Goal: Find contact information: Obtain details needed to contact an individual or organization

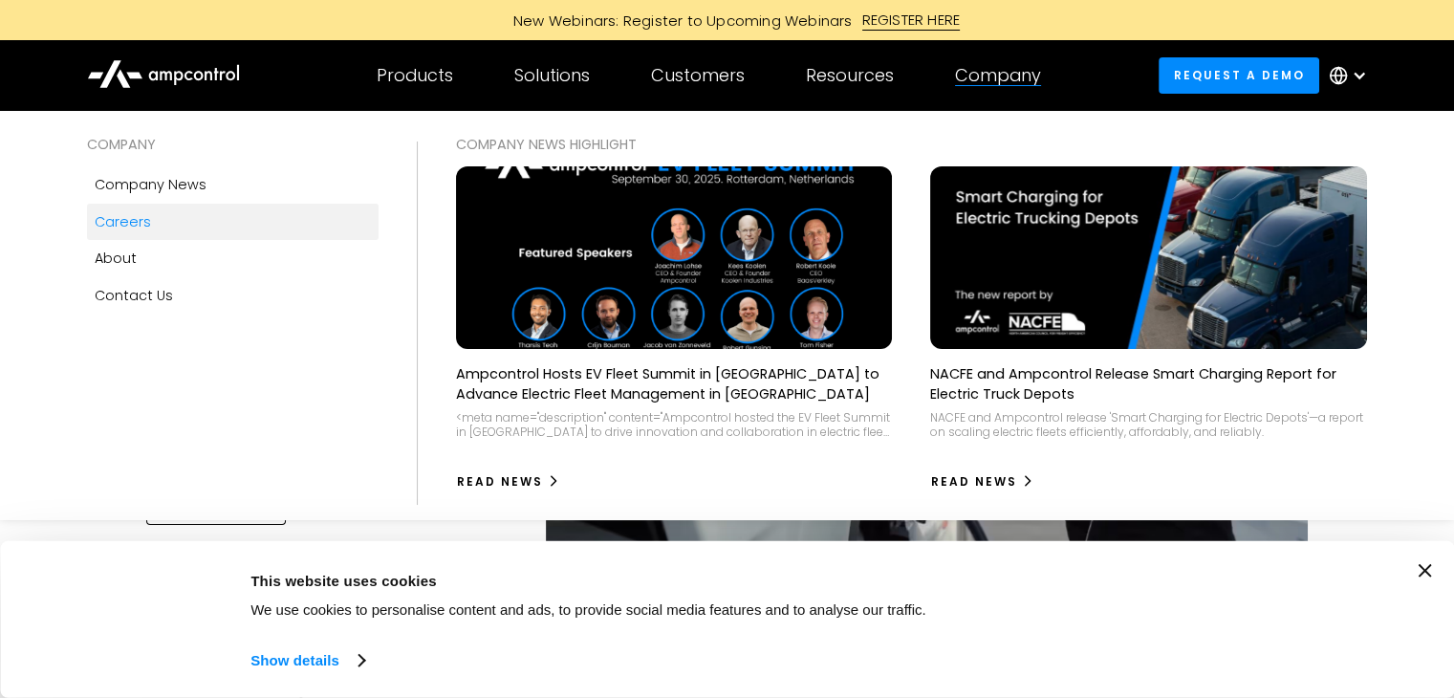
click at [133, 223] on div "Careers" at bounding box center [123, 221] width 56 height 21
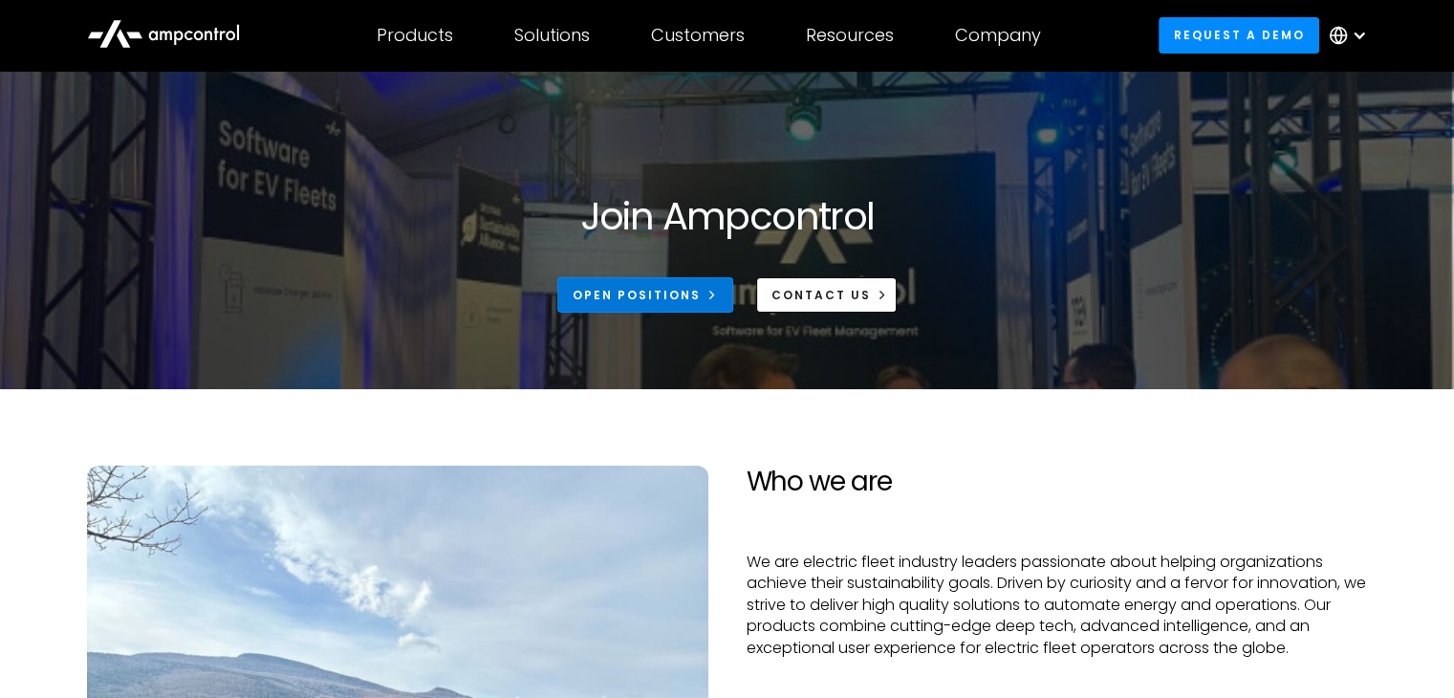
click at [669, 295] on div "Open Positions" at bounding box center [637, 295] width 128 height 17
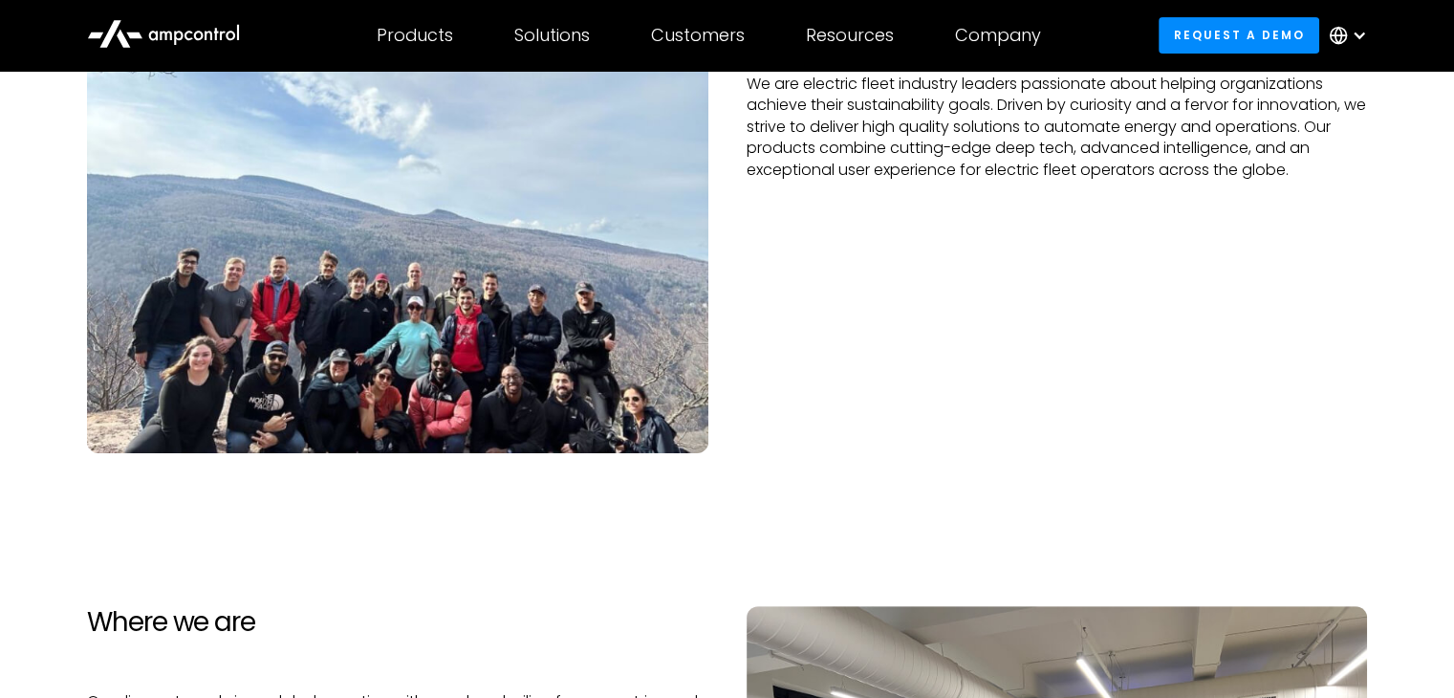
scroll to position [956, 0]
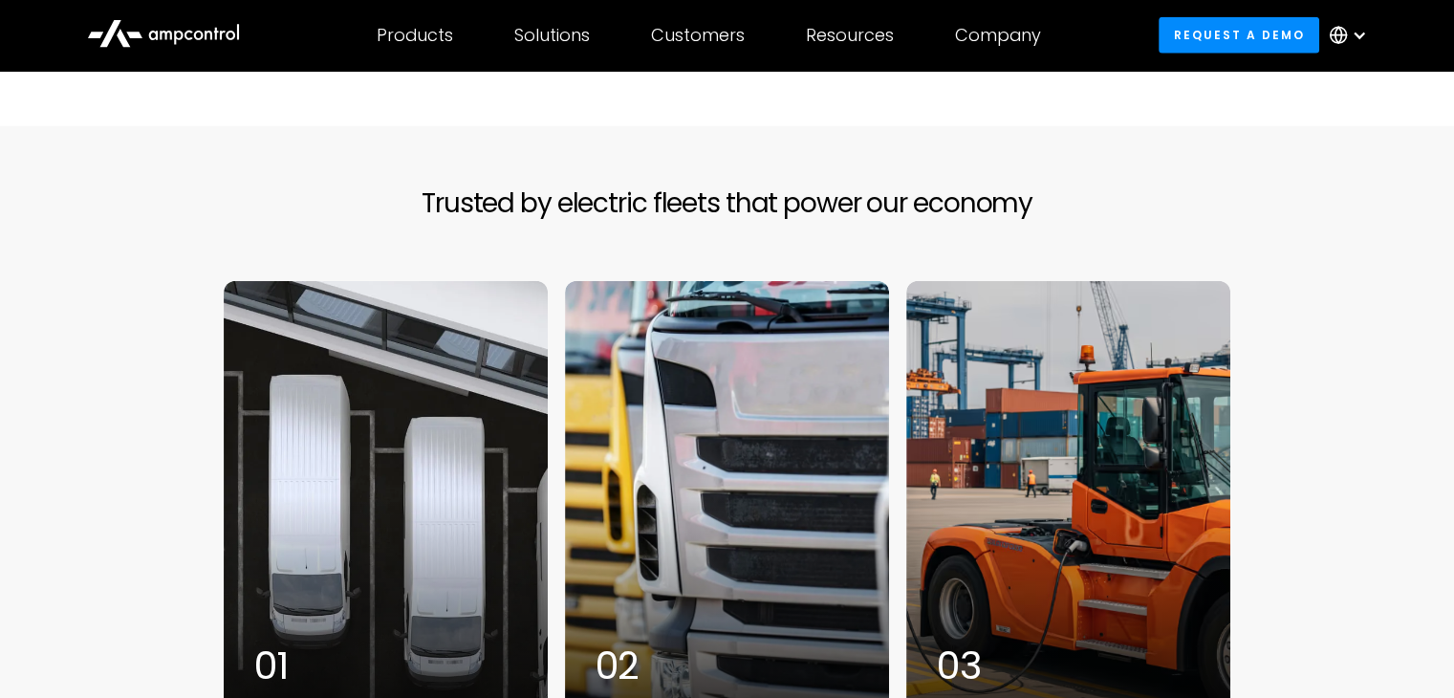
scroll to position [4781, 0]
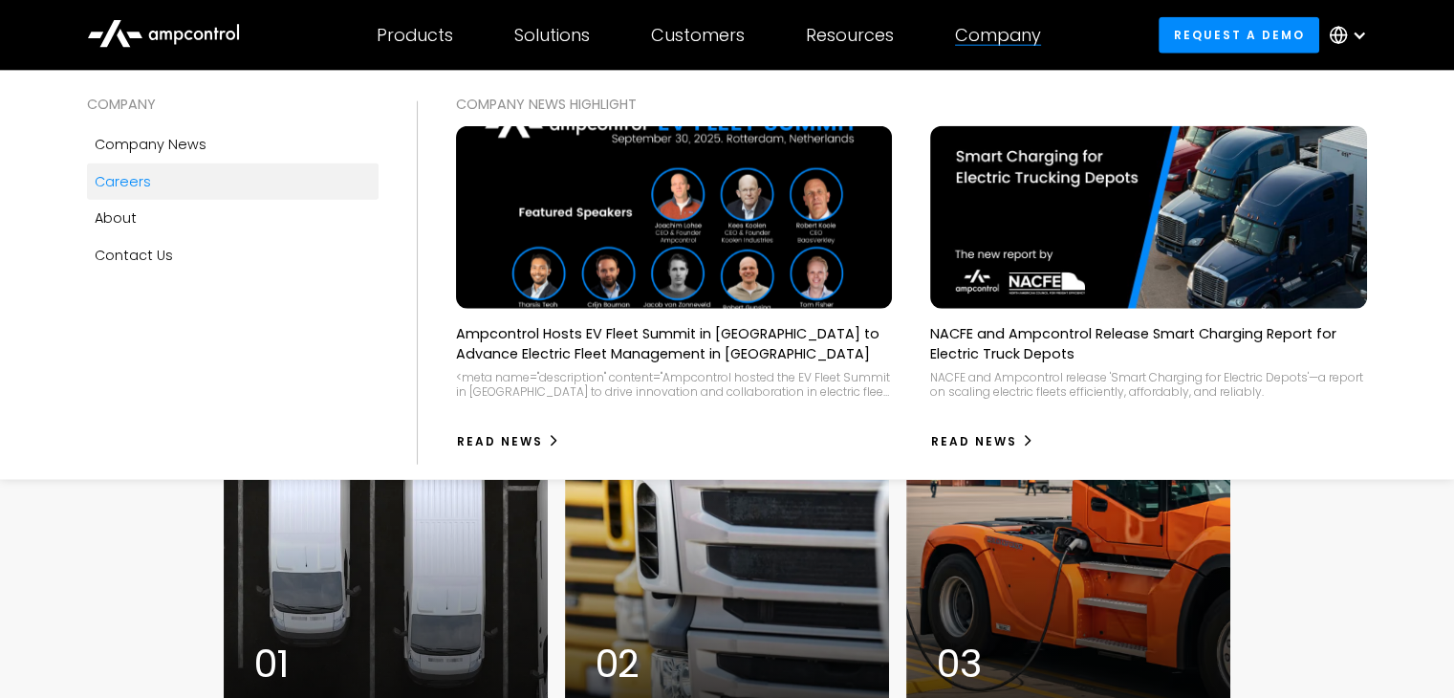
click at [109, 185] on div "Careers" at bounding box center [123, 181] width 56 height 21
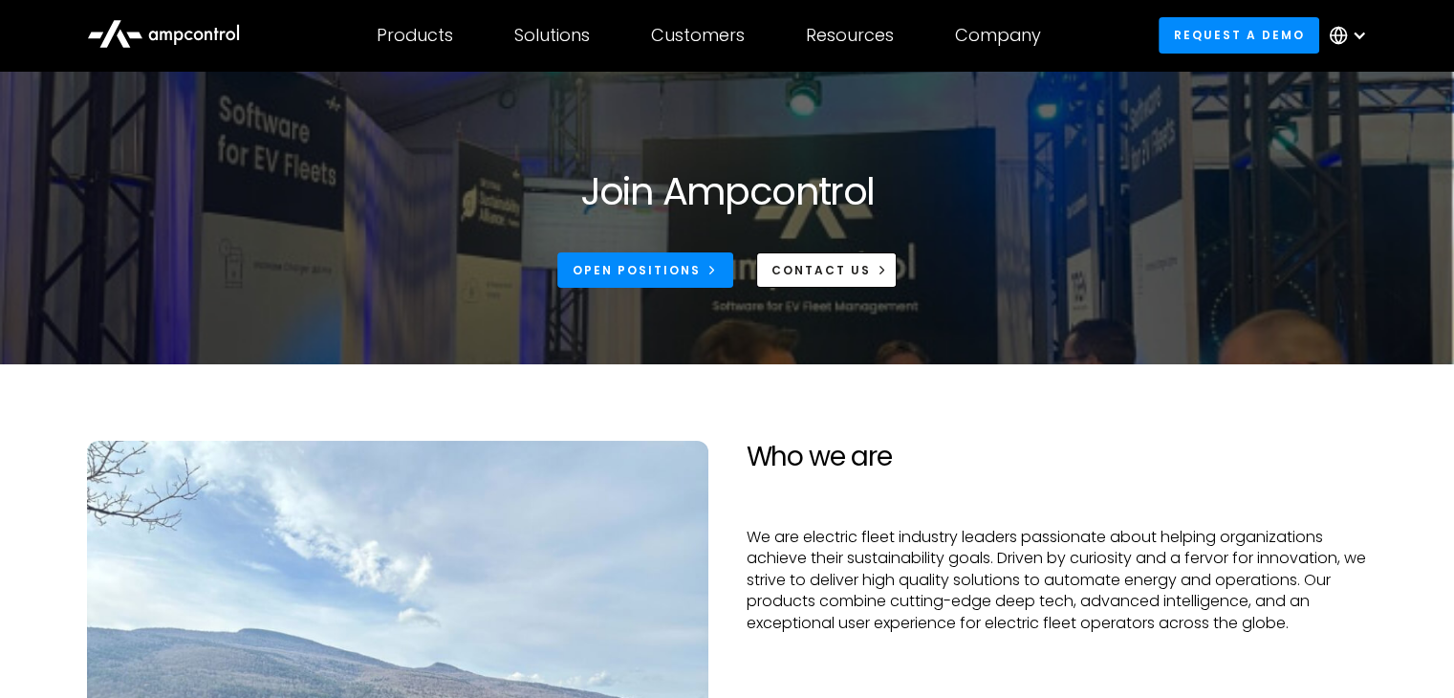
scroll to position [96, 0]
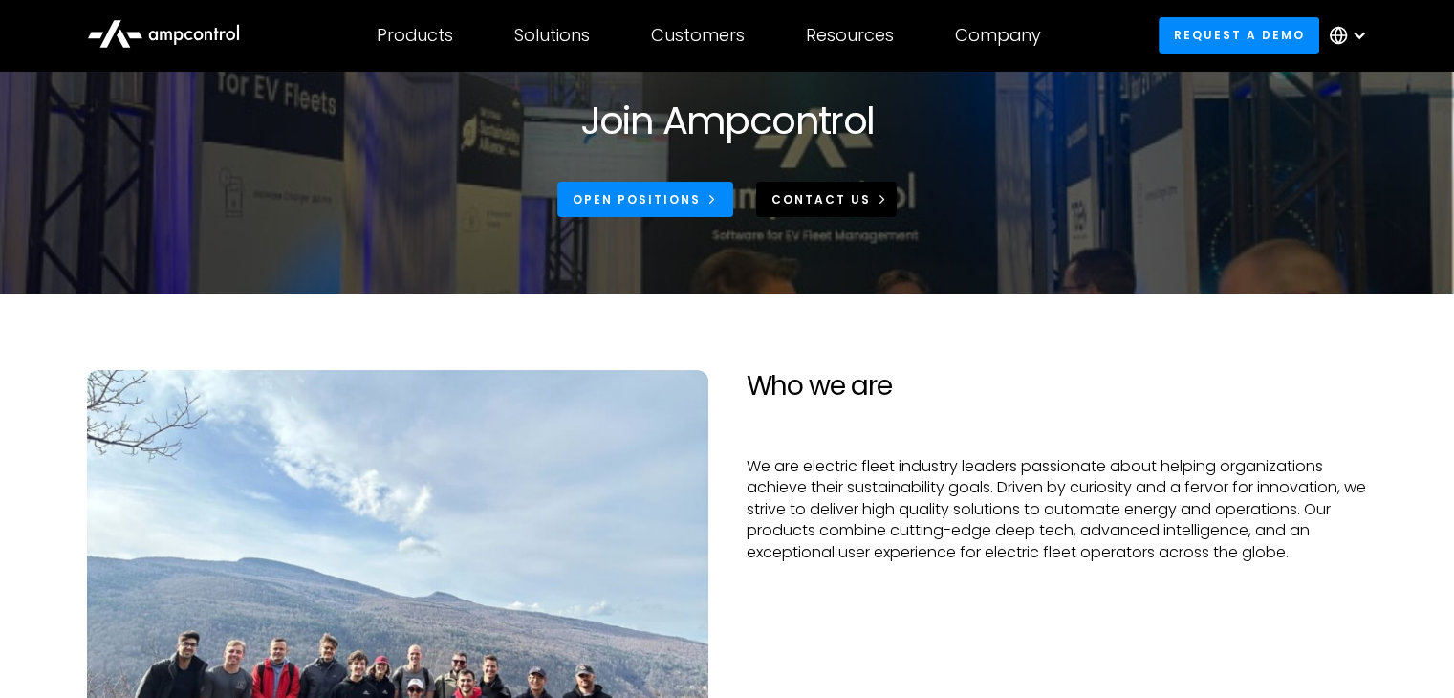
click at [831, 192] on div "CONTACT US" at bounding box center [820, 199] width 99 height 17
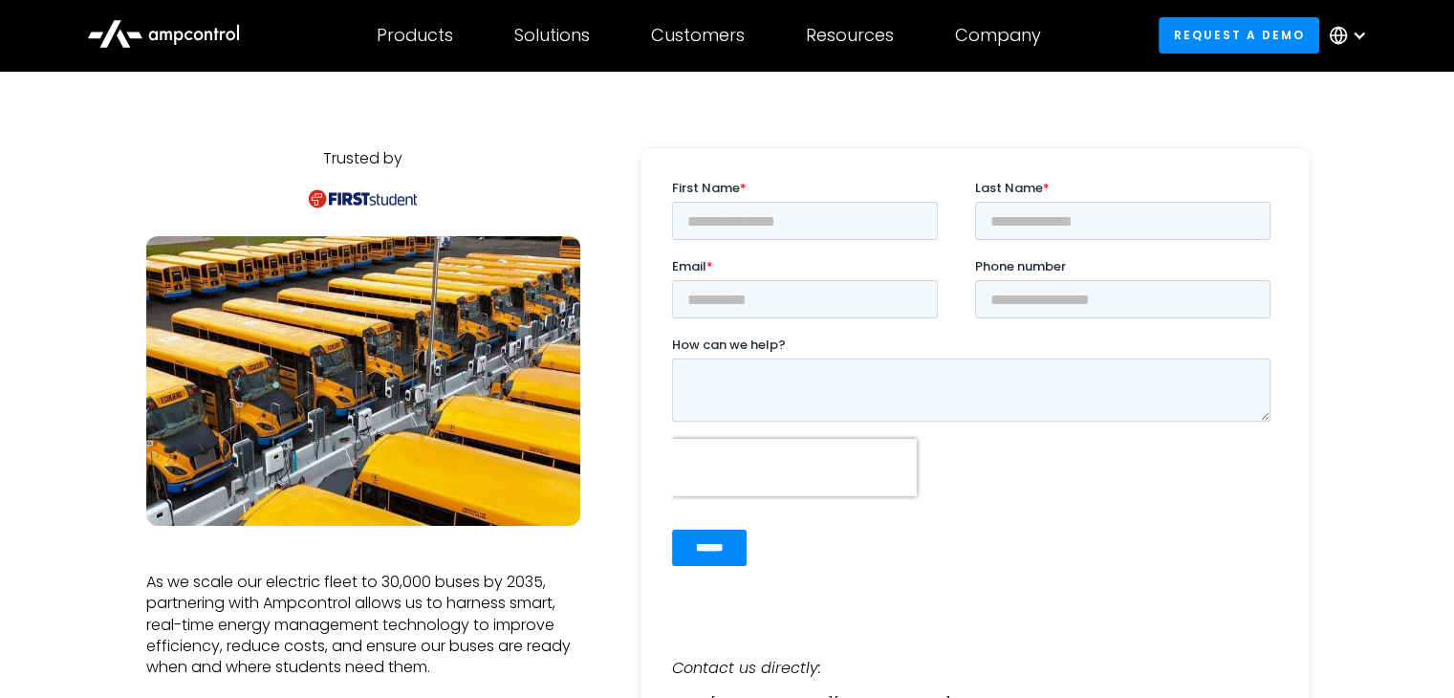
scroll to position [96, 0]
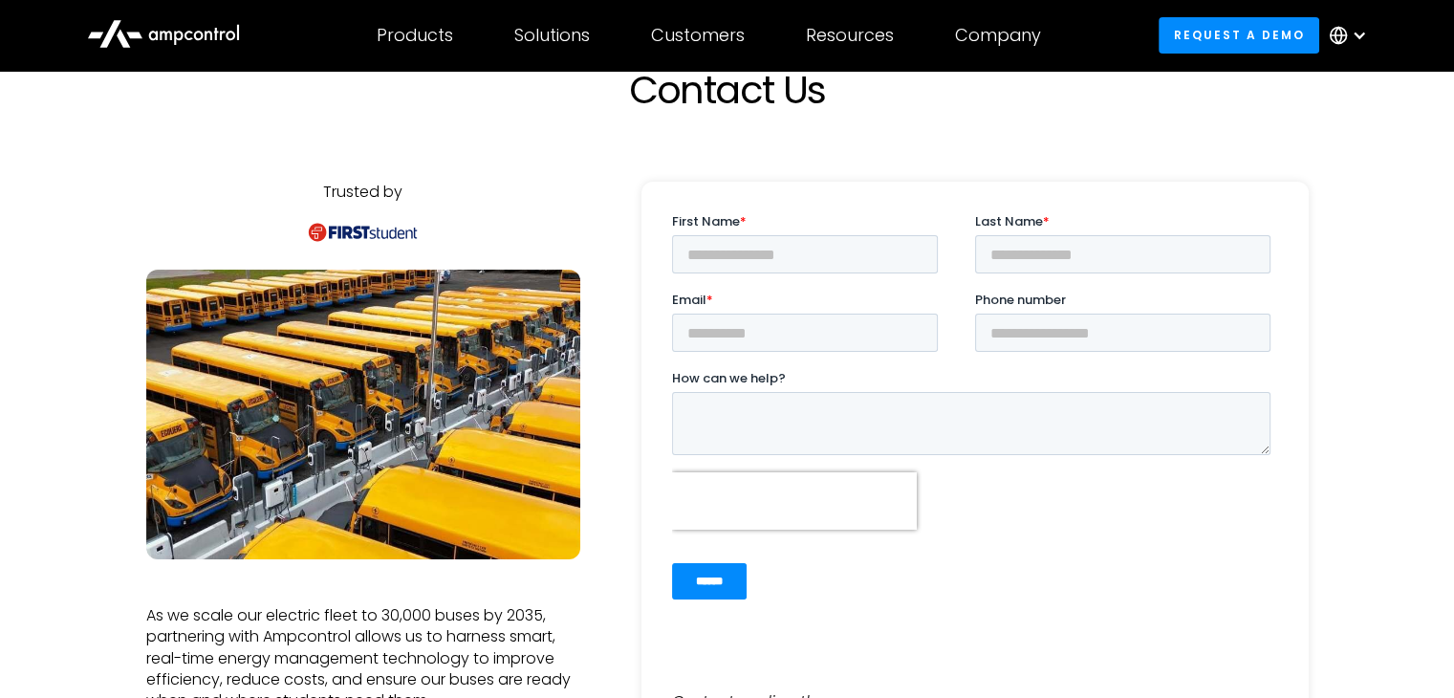
click at [815, 221] on label "First Name *" at bounding box center [822, 221] width 303 height 19
click at [815, 235] on input "First Name *" at bounding box center [804, 254] width 266 height 38
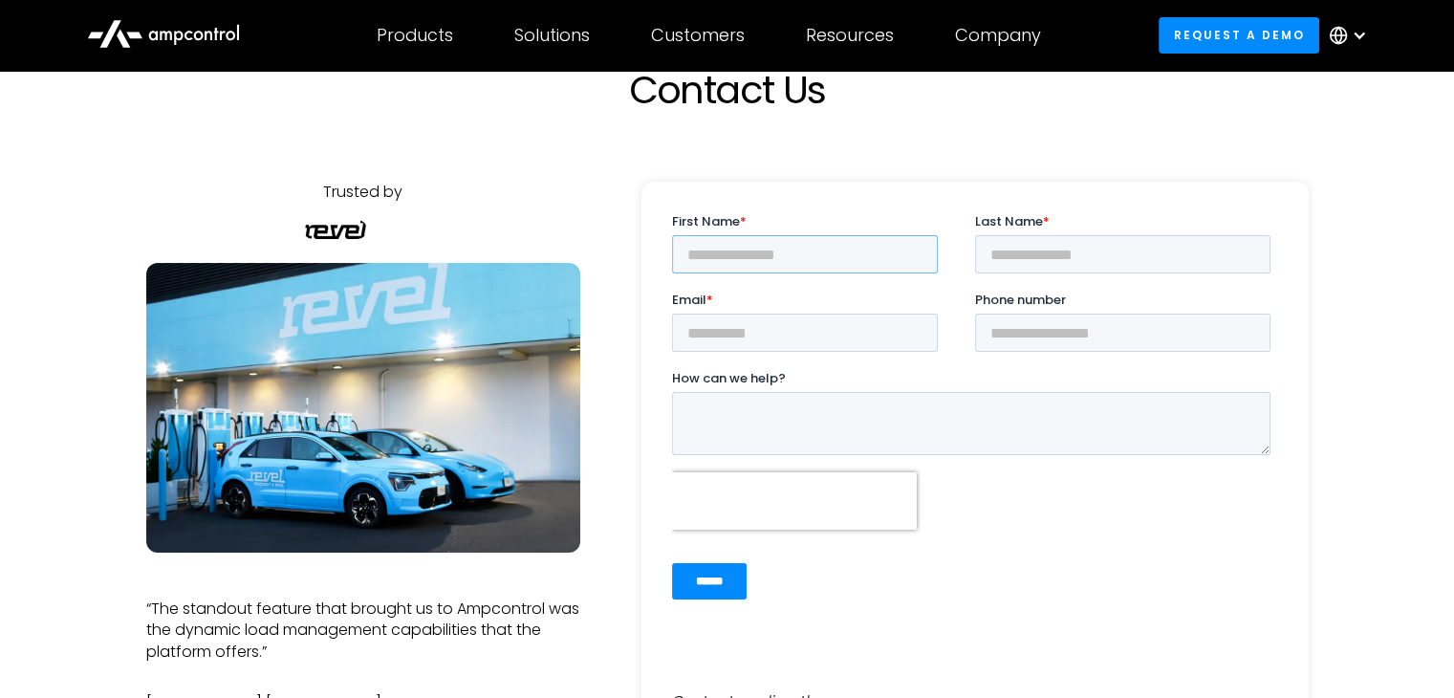
click at [807, 241] on input "First Name *" at bounding box center [804, 254] width 266 height 38
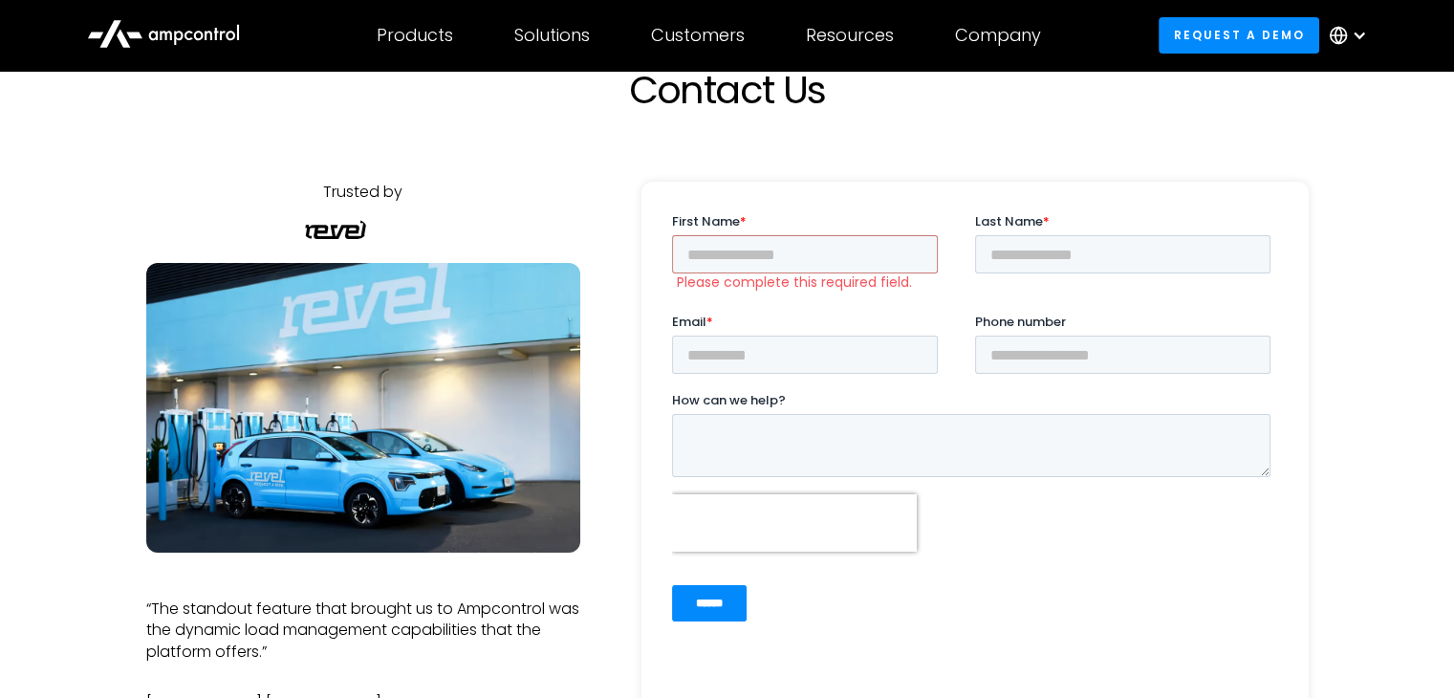
click at [406, 142] on div at bounding box center [247, 484] width 728 height 742
